Goal: Task Accomplishment & Management: Use online tool/utility

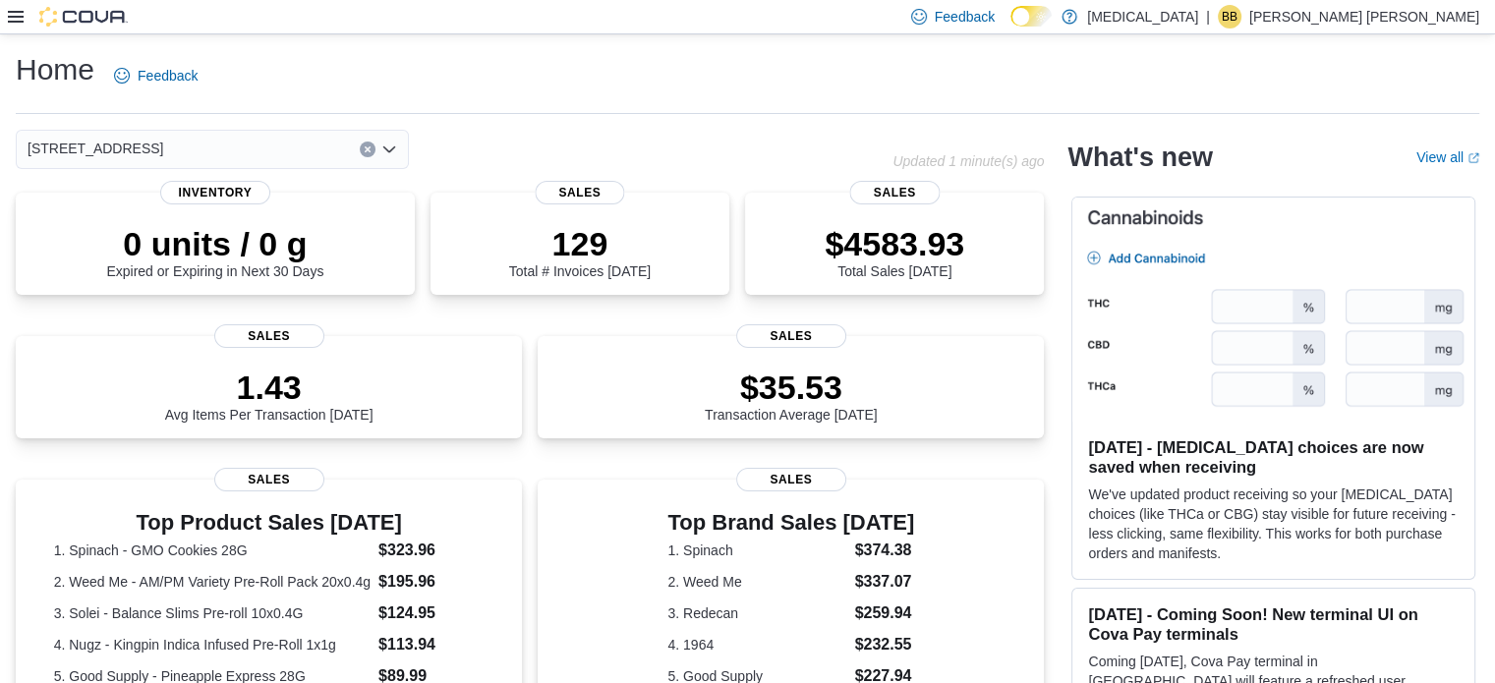
click at [12, 19] on icon at bounding box center [16, 17] width 16 height 16
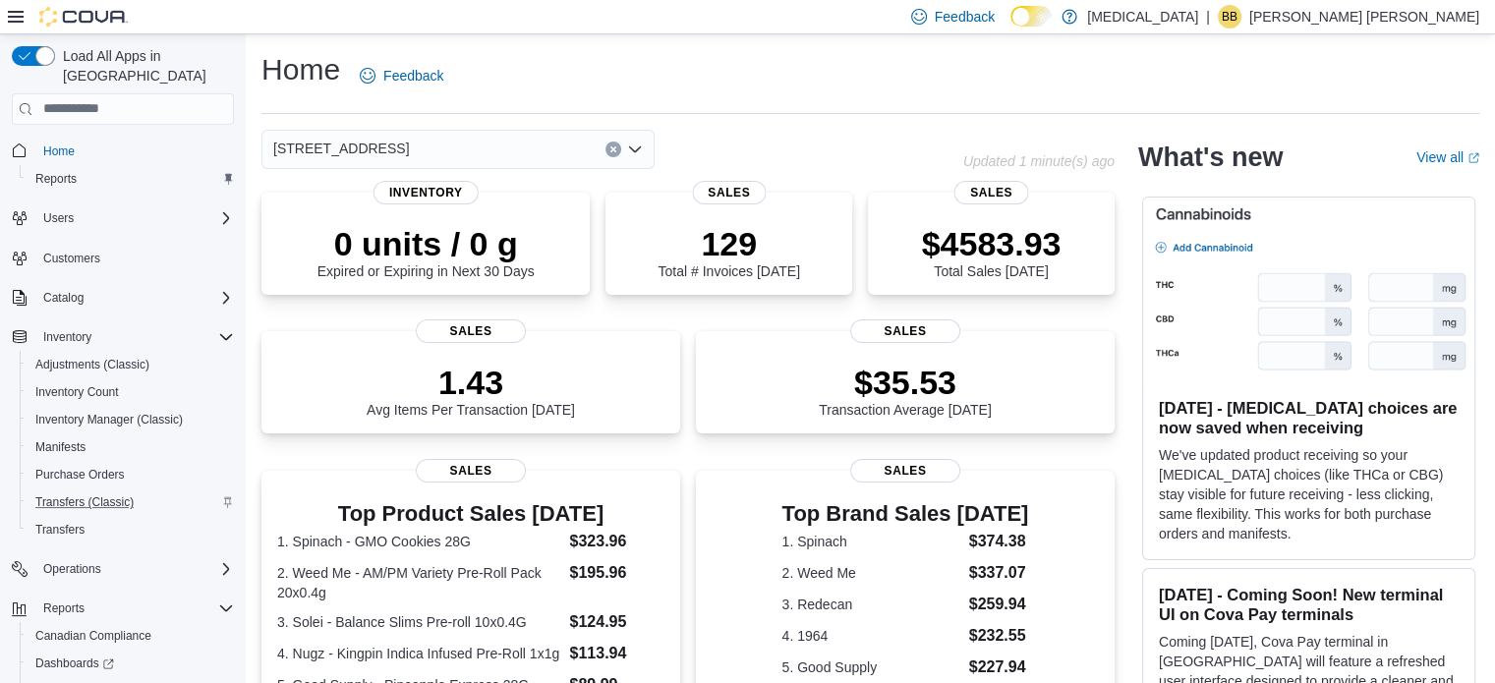
scroll to position [86, 0]
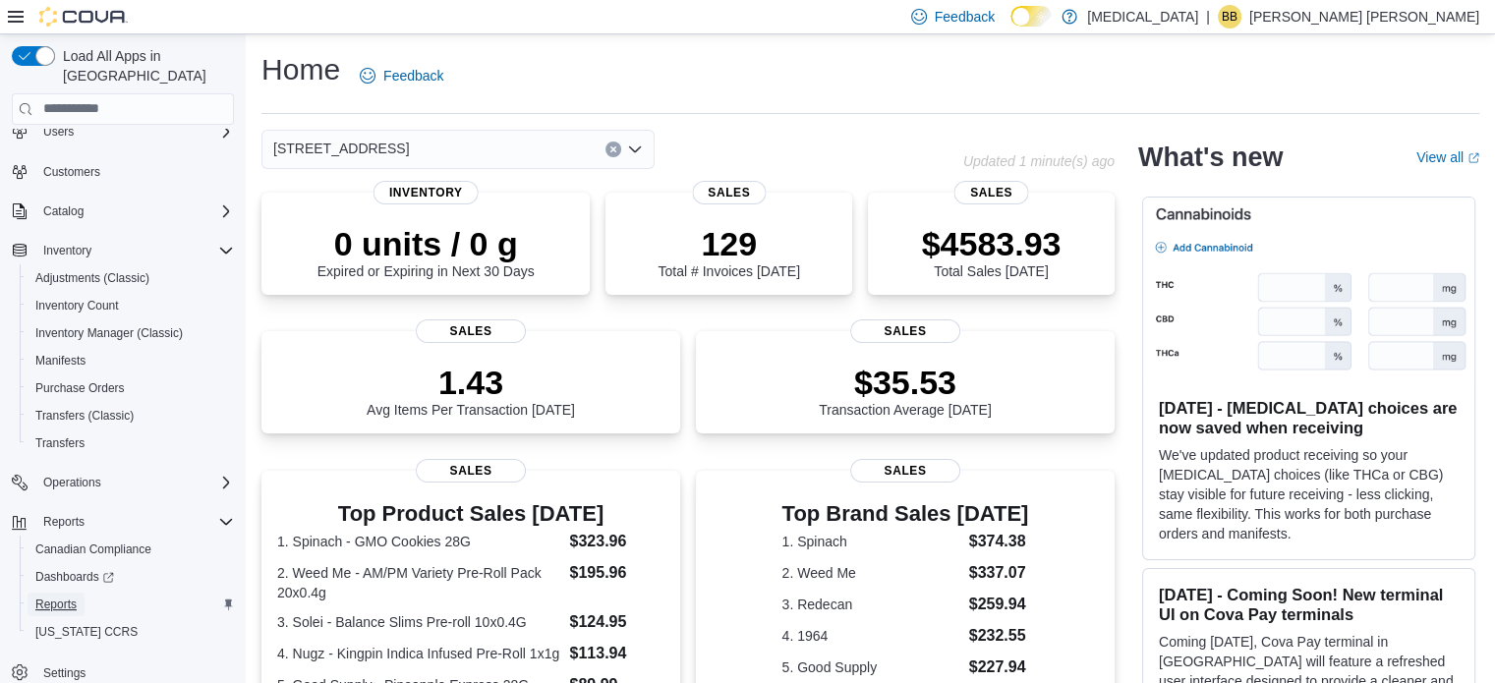
click at [66, 596] on span "Reports" at bounding box center [55, 604] width 41 height 16
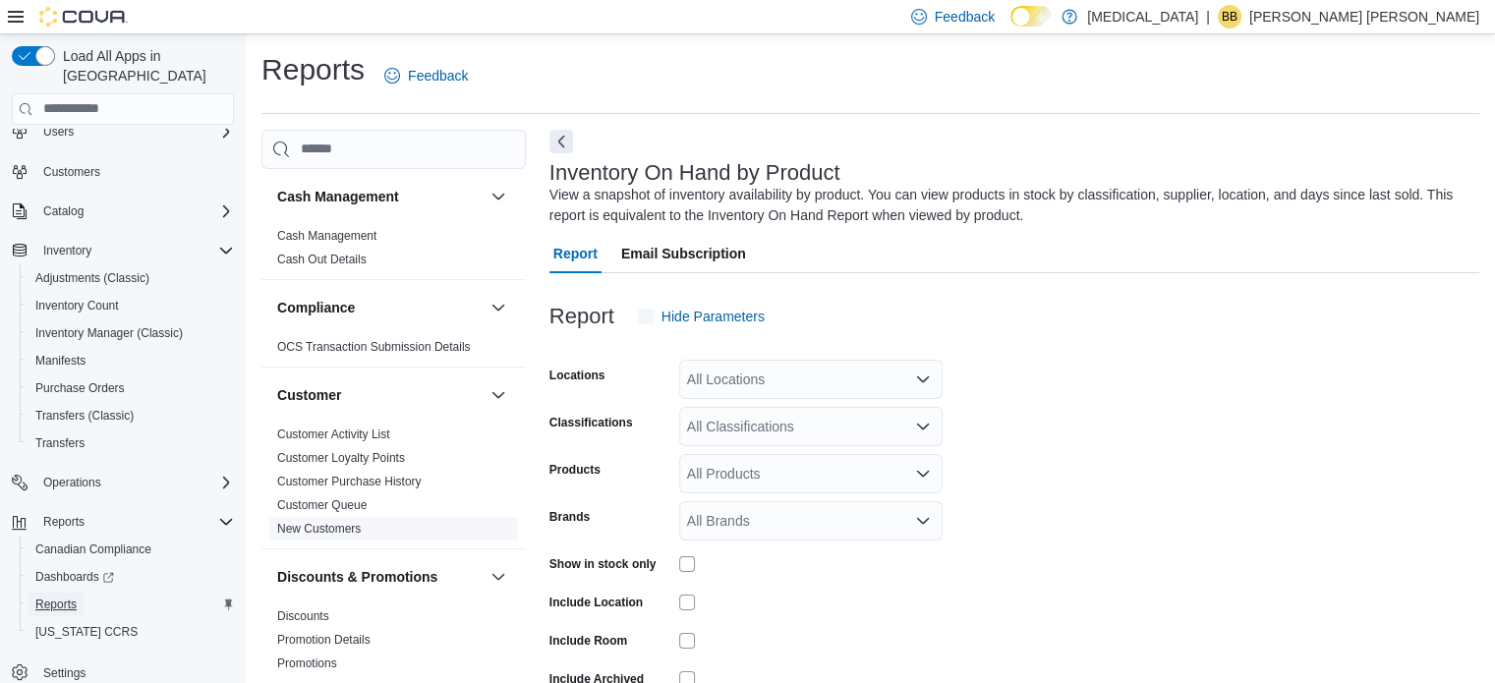
scroll to position [66, 0]
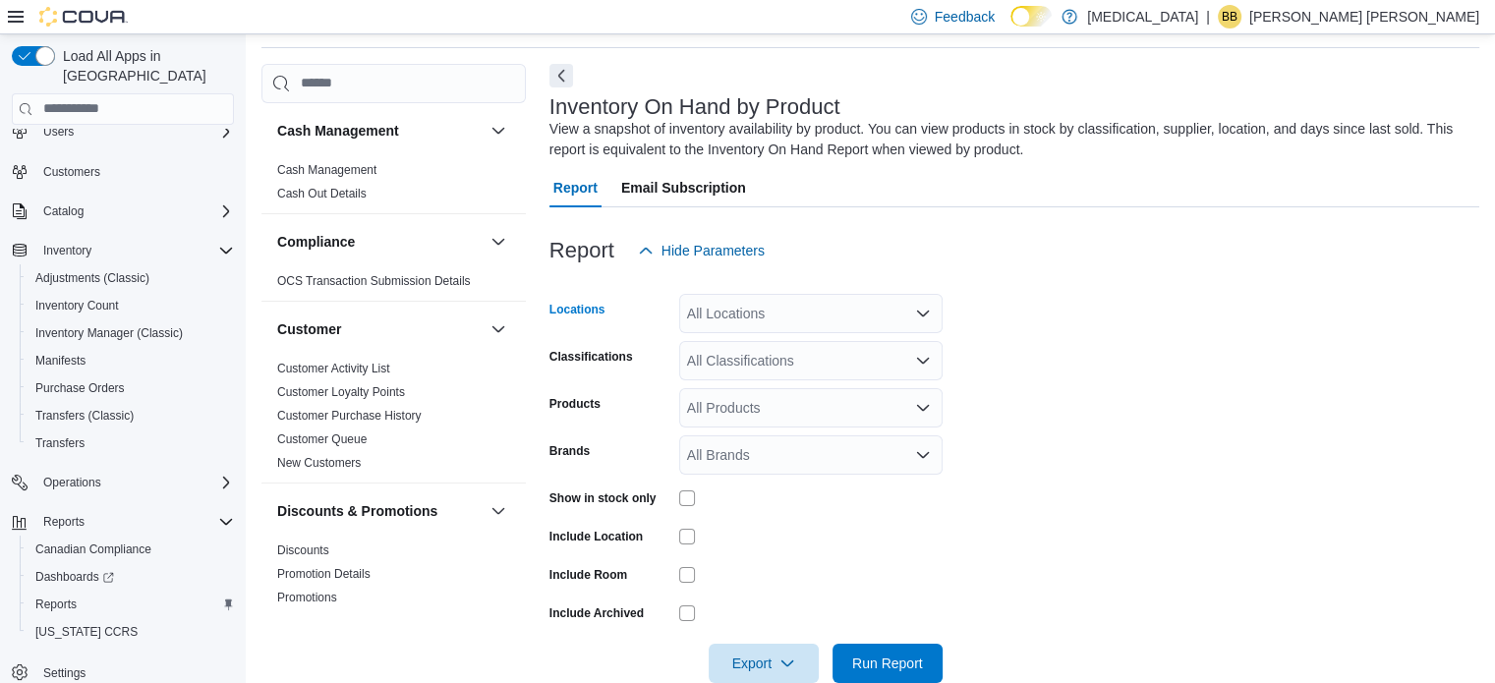
click at [764, 314] on div "All Locations" at bounding box center [810, 313] width 263 height 39
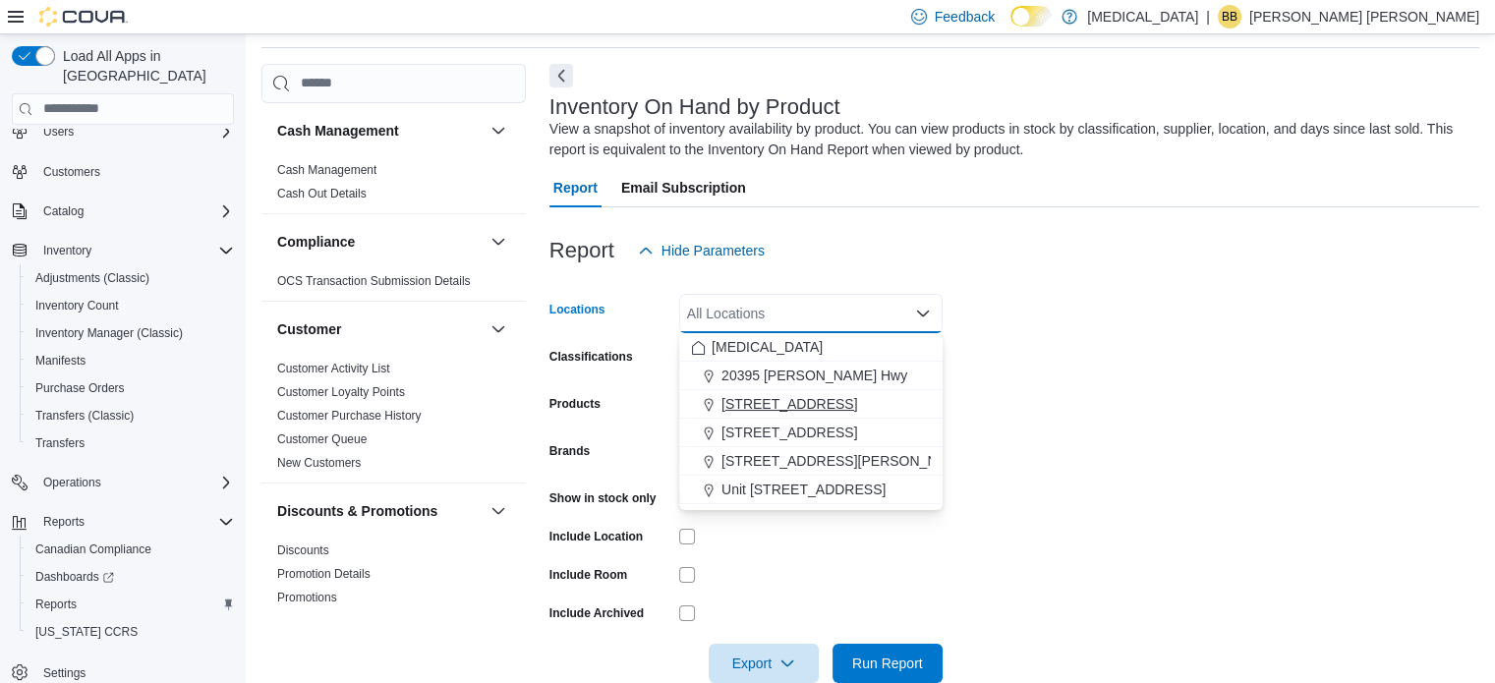
click at [821, 403] on span "3039 Granville Street" at bounding box center [789, 404] width 136 height 20
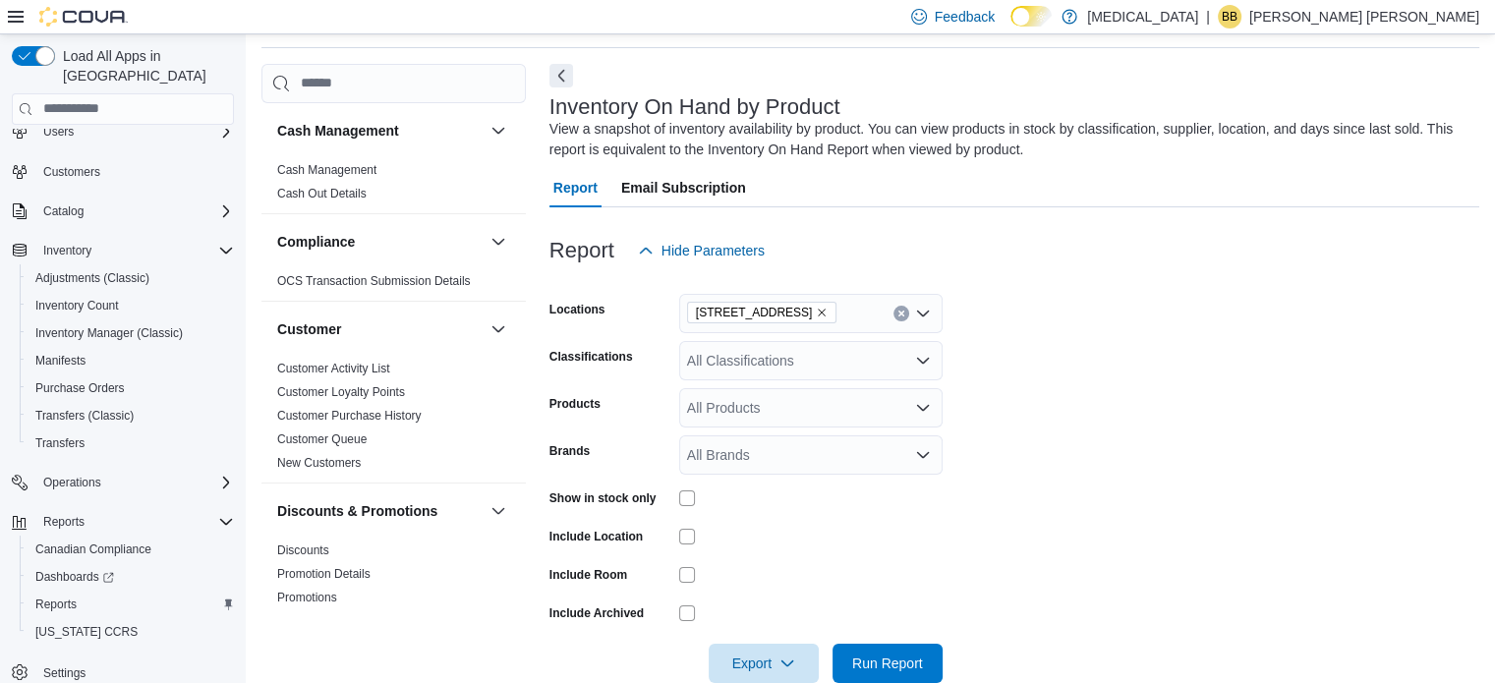
click at [1077, 411] on form "Locations 3039 Granville Street Classifications All Classifications Products Al…" at bounding box center [1014, 476] width 930 height 413
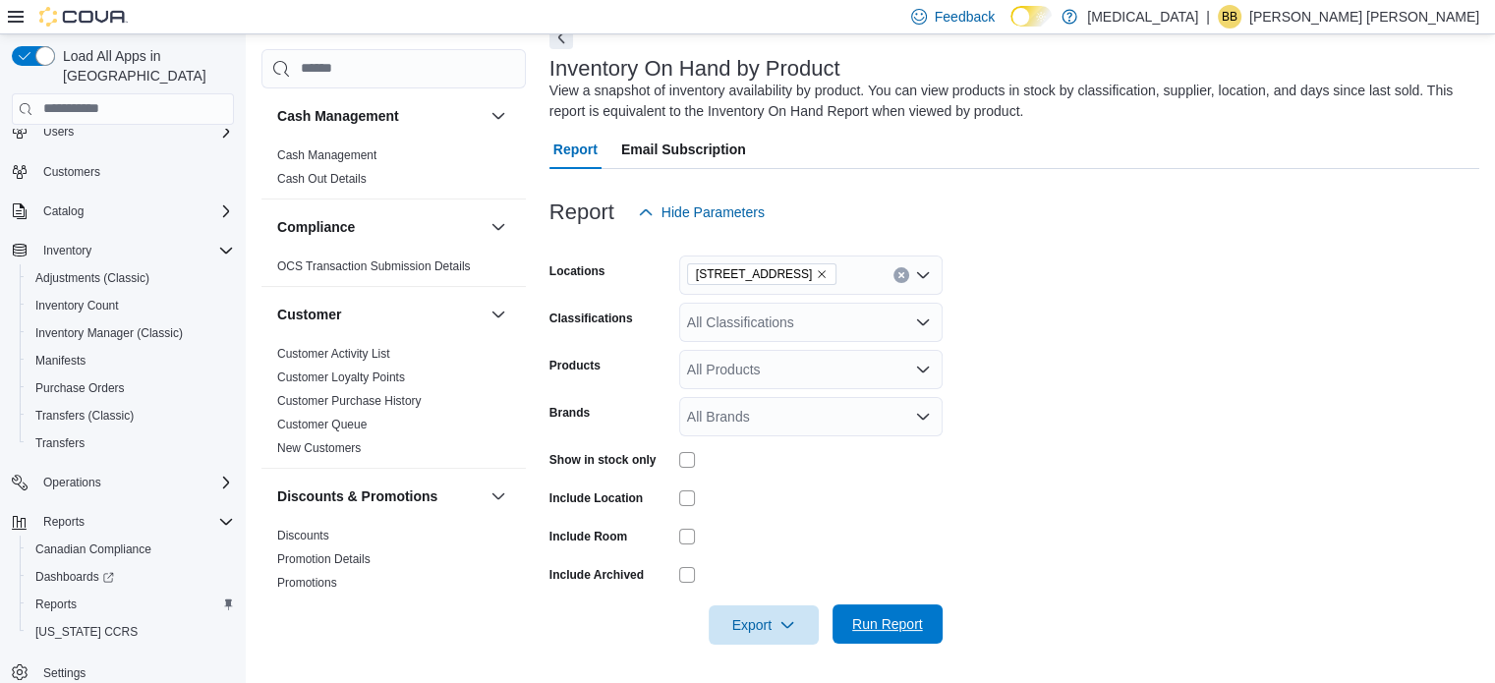
click at [877, 612] on span "Run Report" at bounding box center [887, 623] width 86 height 39
click at [764, 610] on span "Export" at bounding box center [763, 623] width 86 height 39
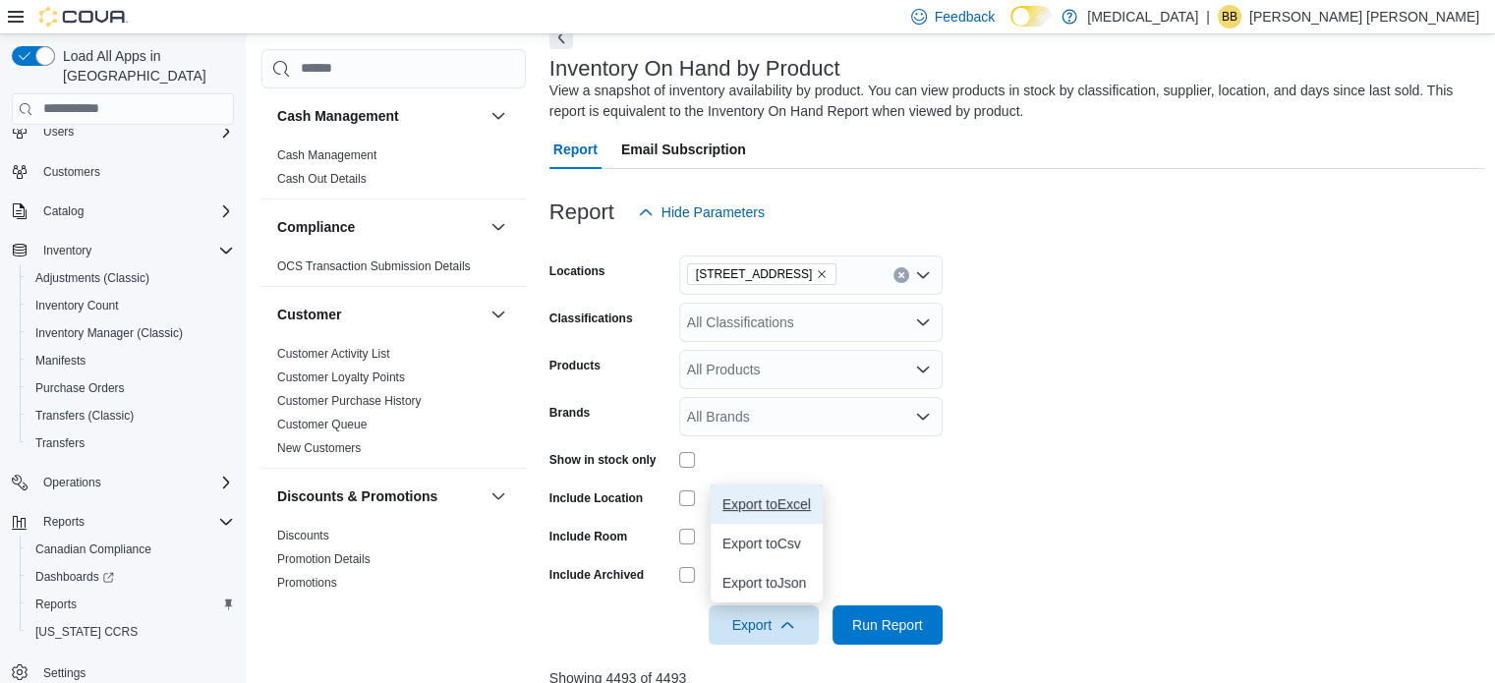
click at [802, 505] on span "Export to Excel" at bounding box center [766, 504] width 88 height 16
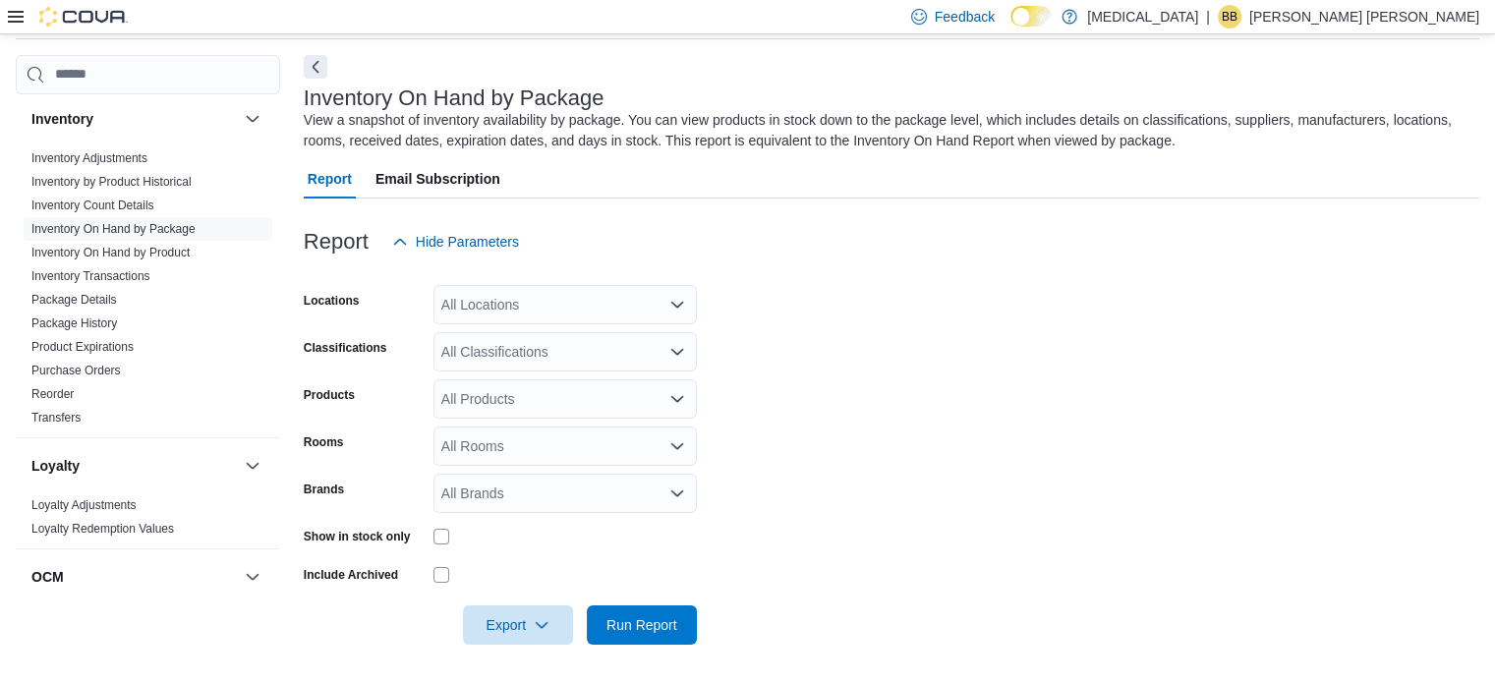
scroll to position [625, 0]
click at [169, 260] on link "Inventory On Hand by Product" at bounding box center [110, 257] width 158 height 14
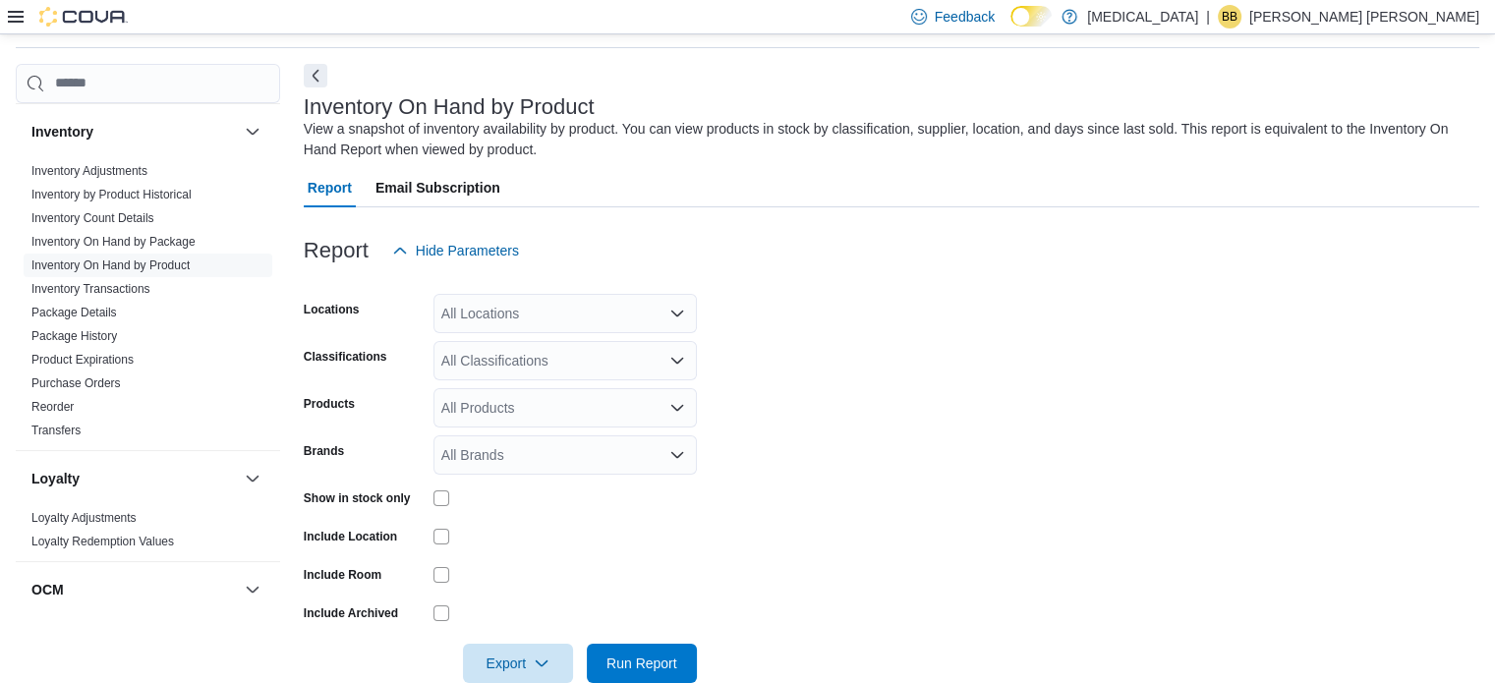
scroll to position [104, 0]
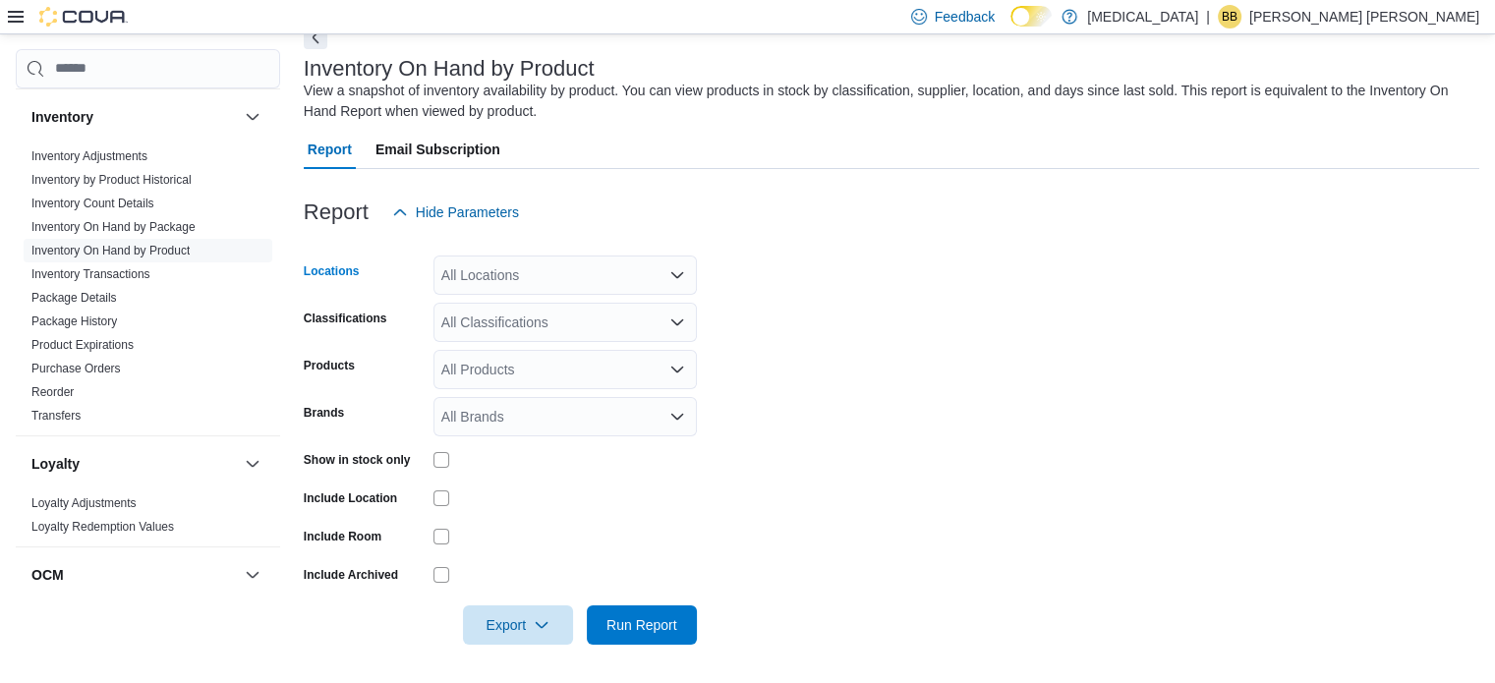
click at [605, 278] on div "All Locations" at bounding box center [564, 274] width 263 height 39
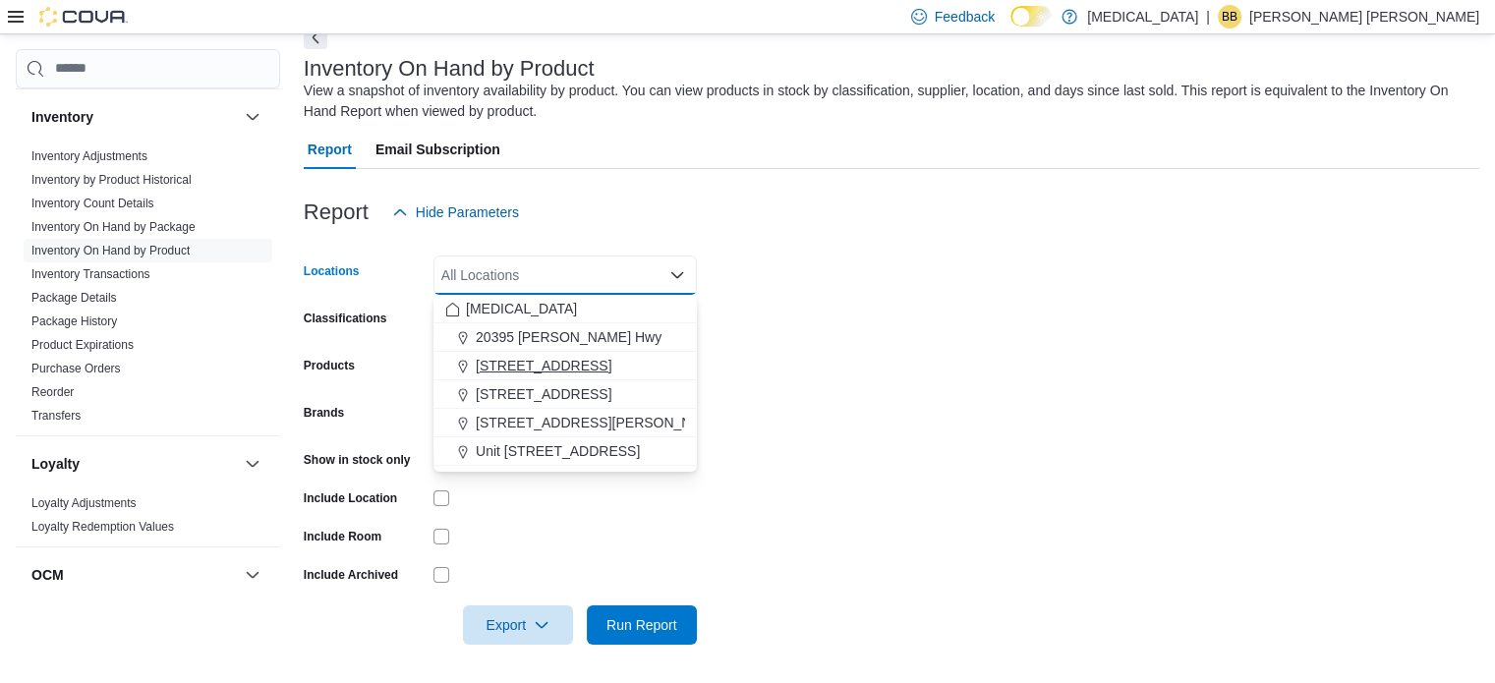
click at [649, 368] on div "3039 Granville Street" at bounding box center [565, 366] width 240 height 20
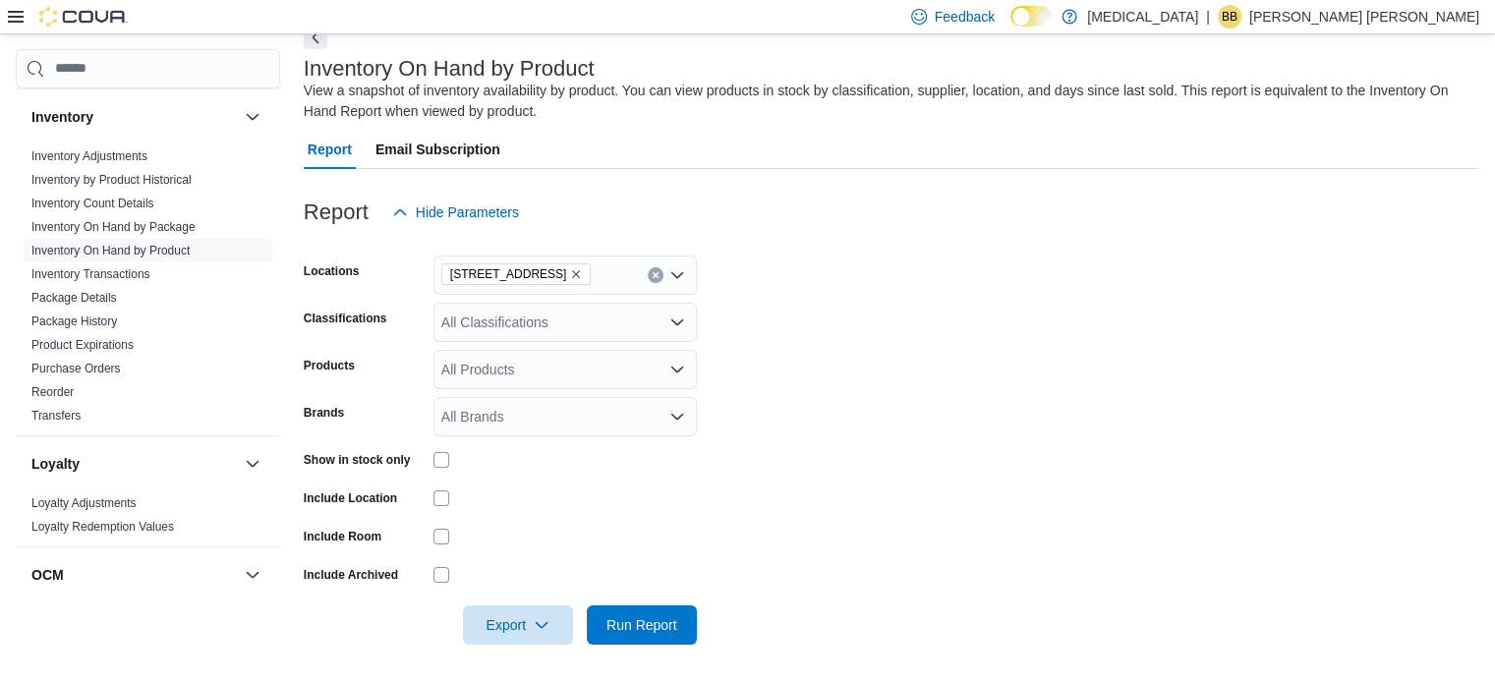
click at [861, 363] on form "Locations 3039 Granville Street Classifications All Classifications Products Al…" at bounding box center [891, 438] width 1175 height 413
click at [662, 624] on span "Run Report" at bounding box center [641, 624] width 71 height 20
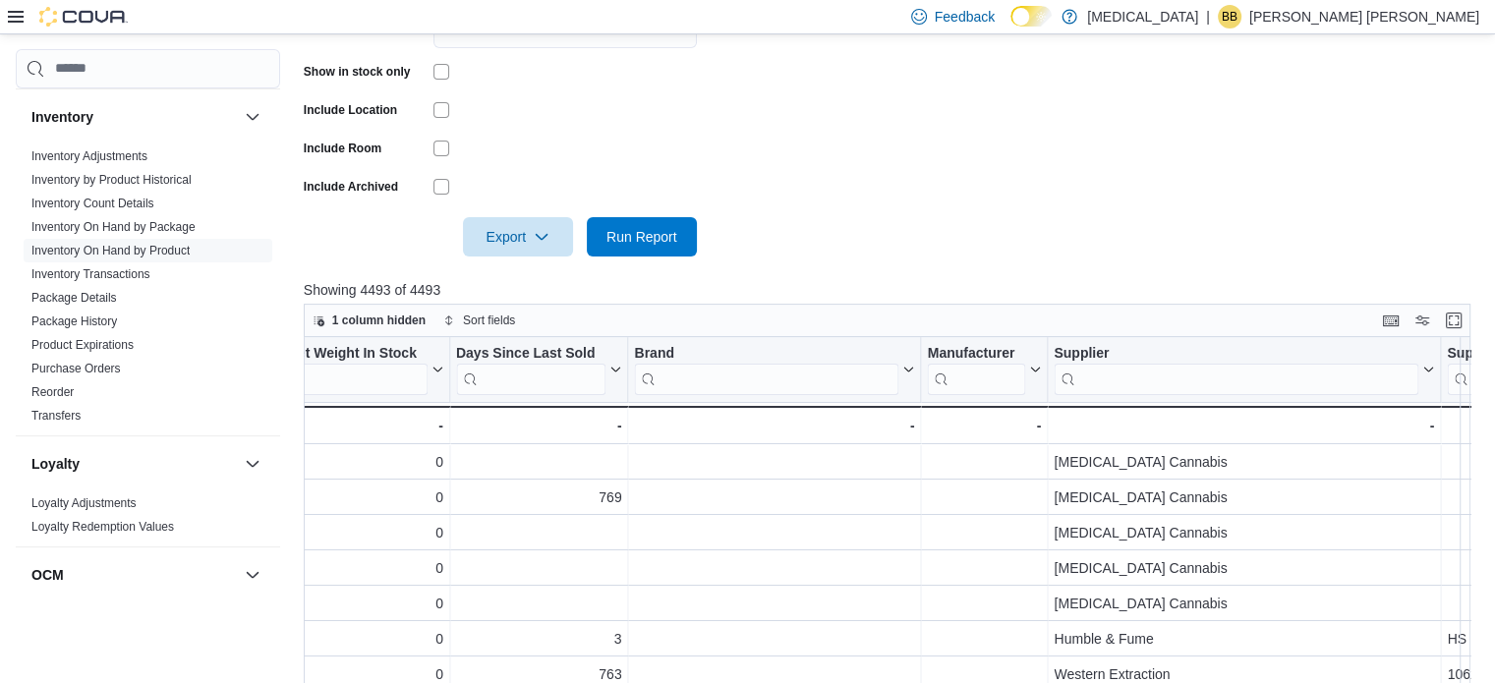
scroll to position [0, 3158]
